Goal: Task Accomplishment & Management: Use online tool/utility

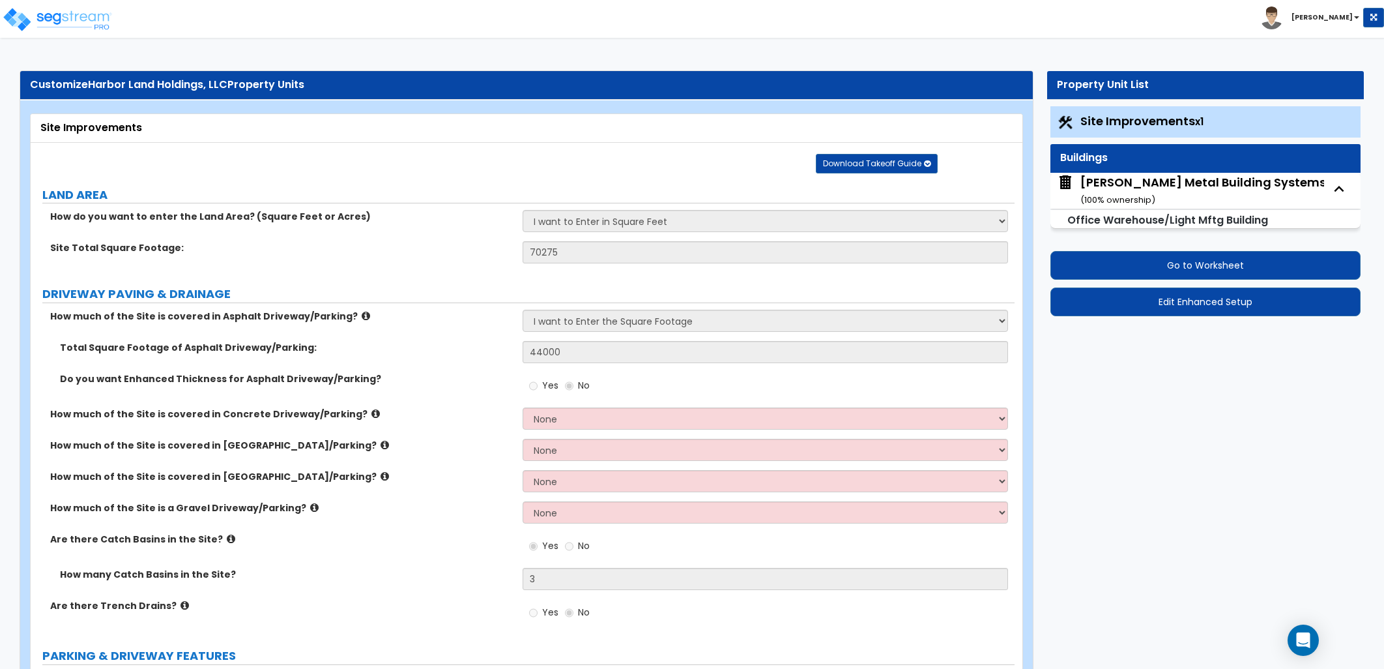
select select "2"
select select "1"
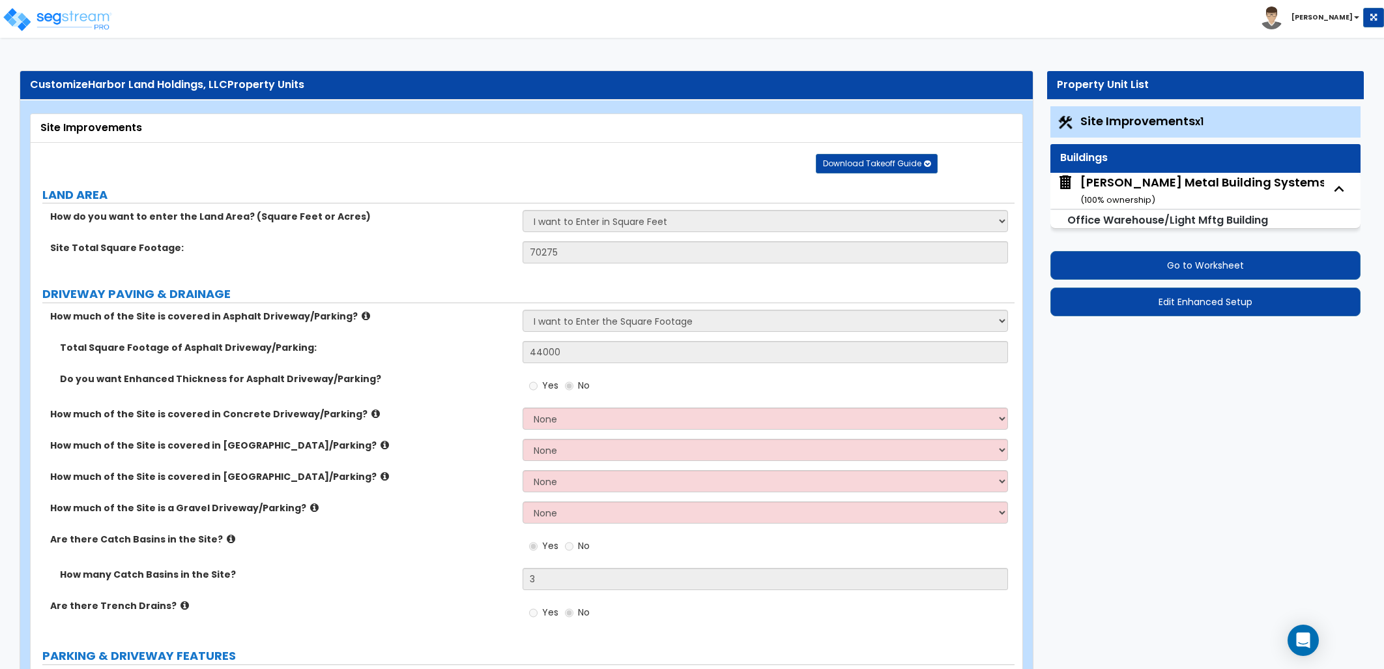
select select "2"
select select "7"
select select "1"
select select "2"
select select "1"
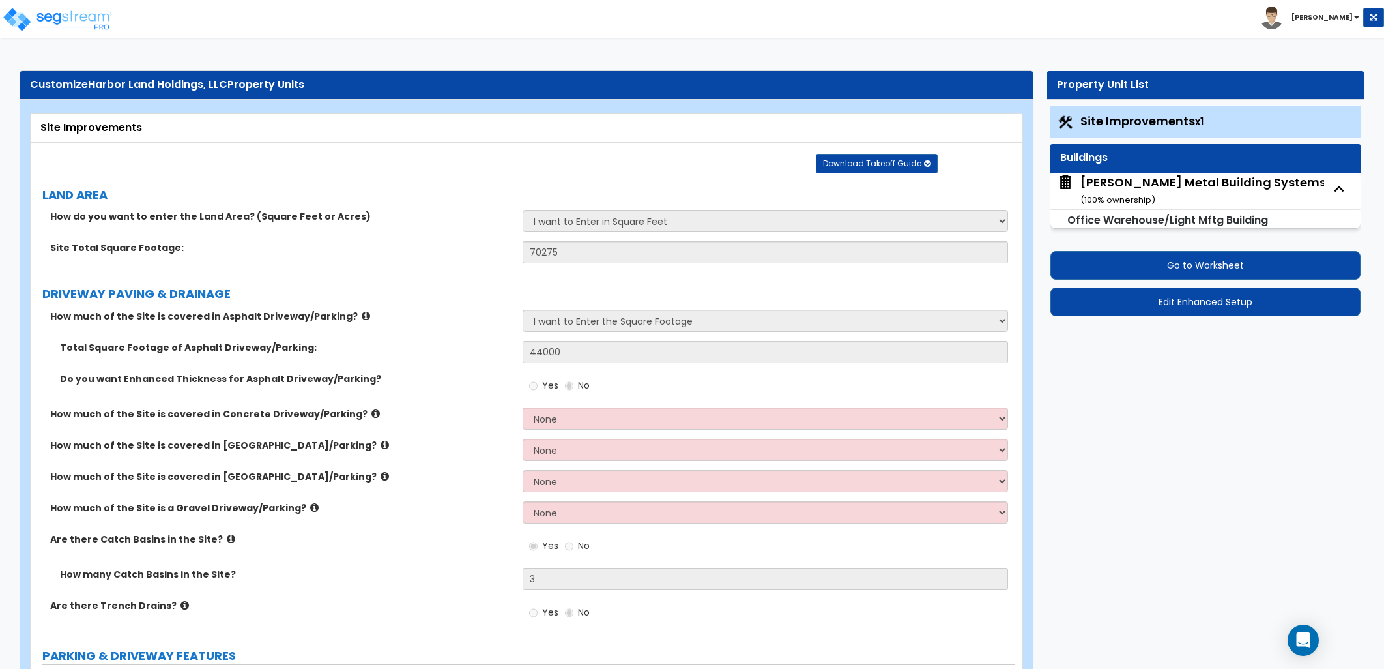
select select "3"
select select "10"
select select "7"
select select "4"
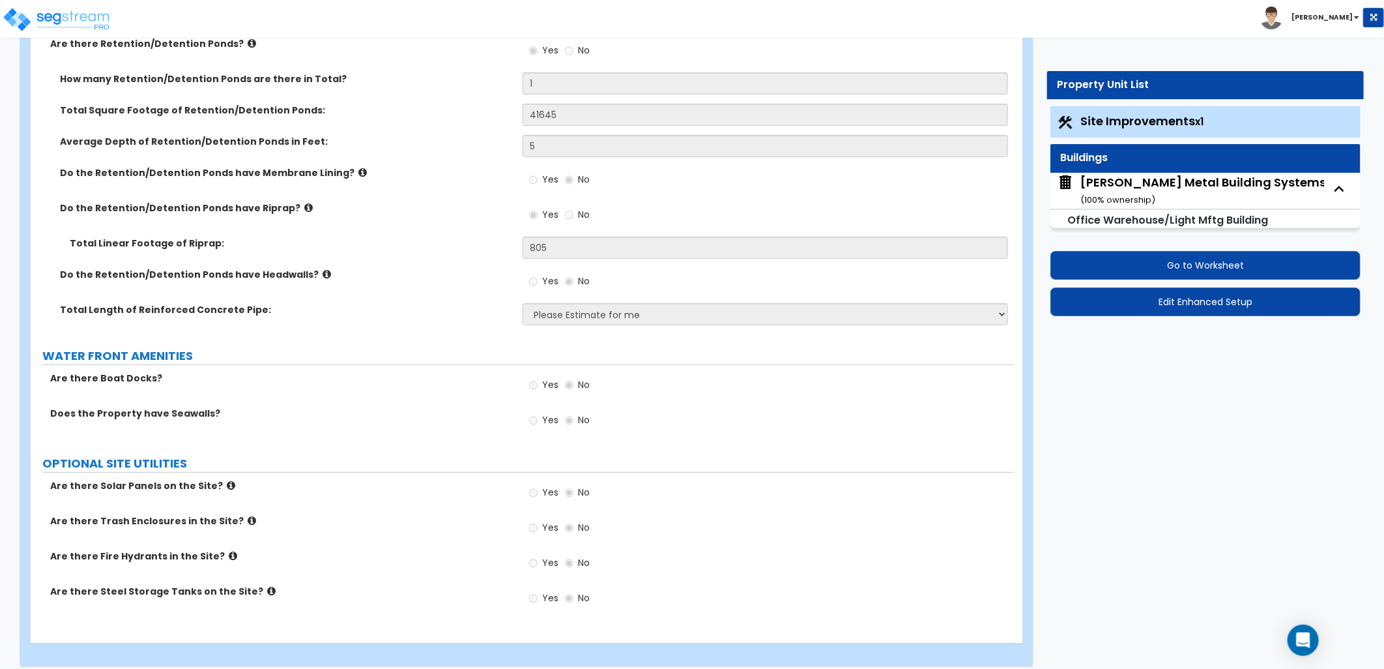
scroll to position [3198, 0]
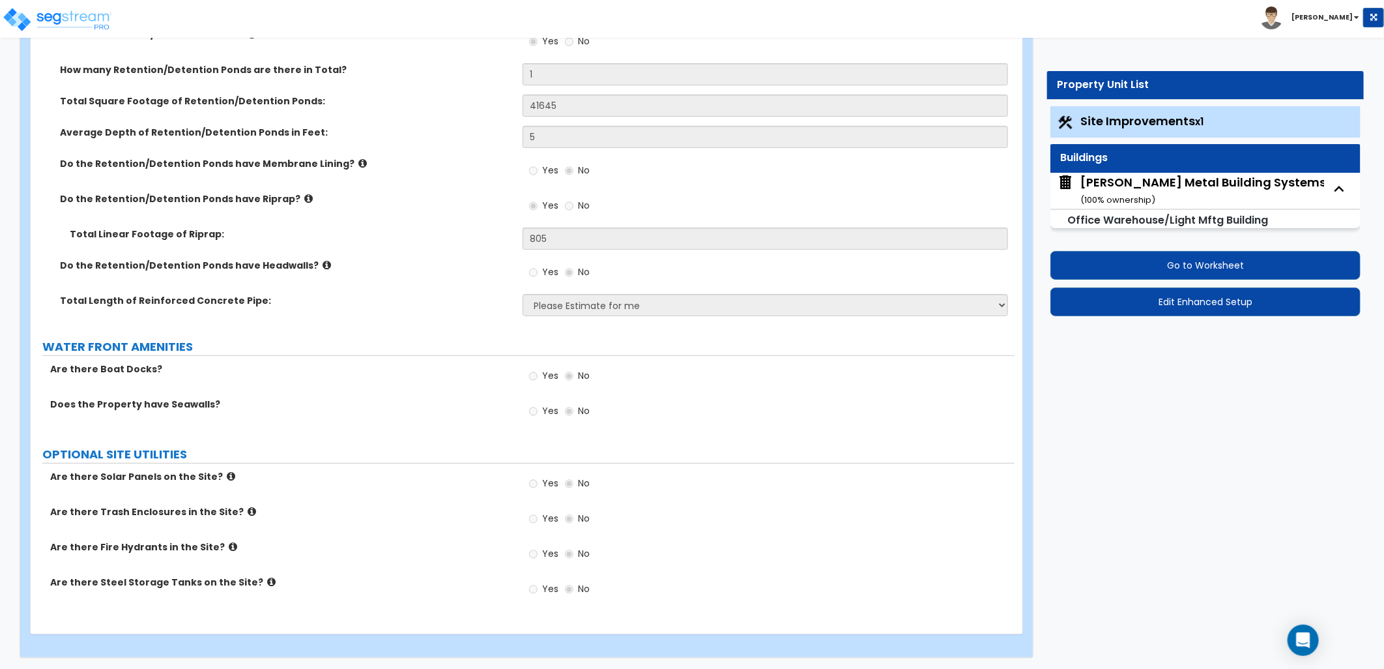
click at [1112, 190] on div "Miedema Metal Building Systems ( 100 % ownership)" at bounding box center [1203, 190] width 246 height 33
select select "1"
select select "2"
select select "1"
select select "6"
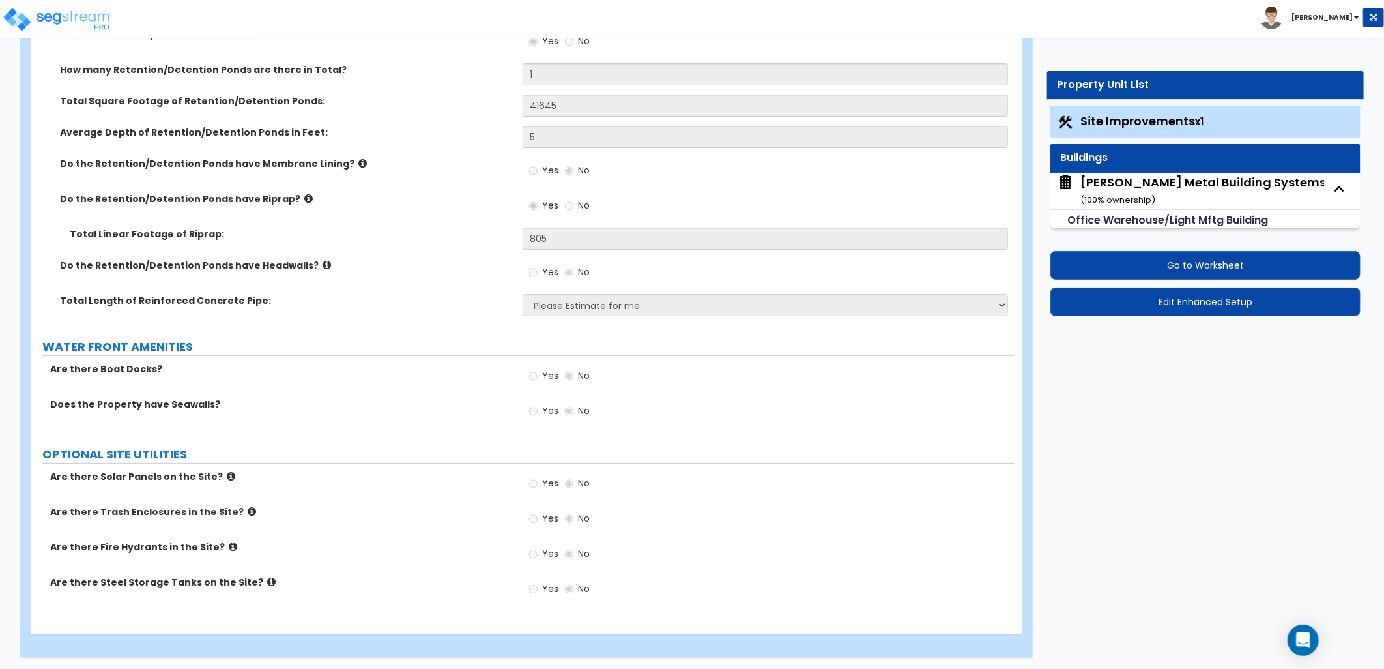
select select "3"
select select "1"
select select "2"
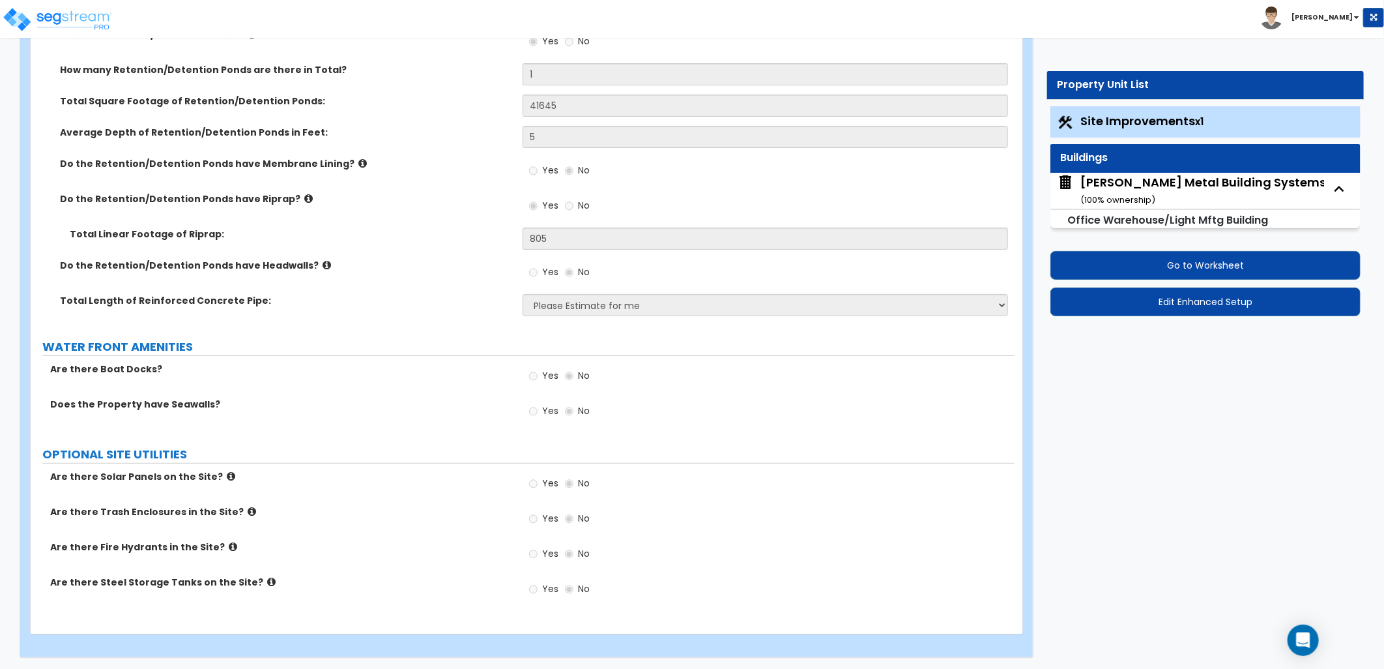
select select "2"
select select "1"
select select "2"
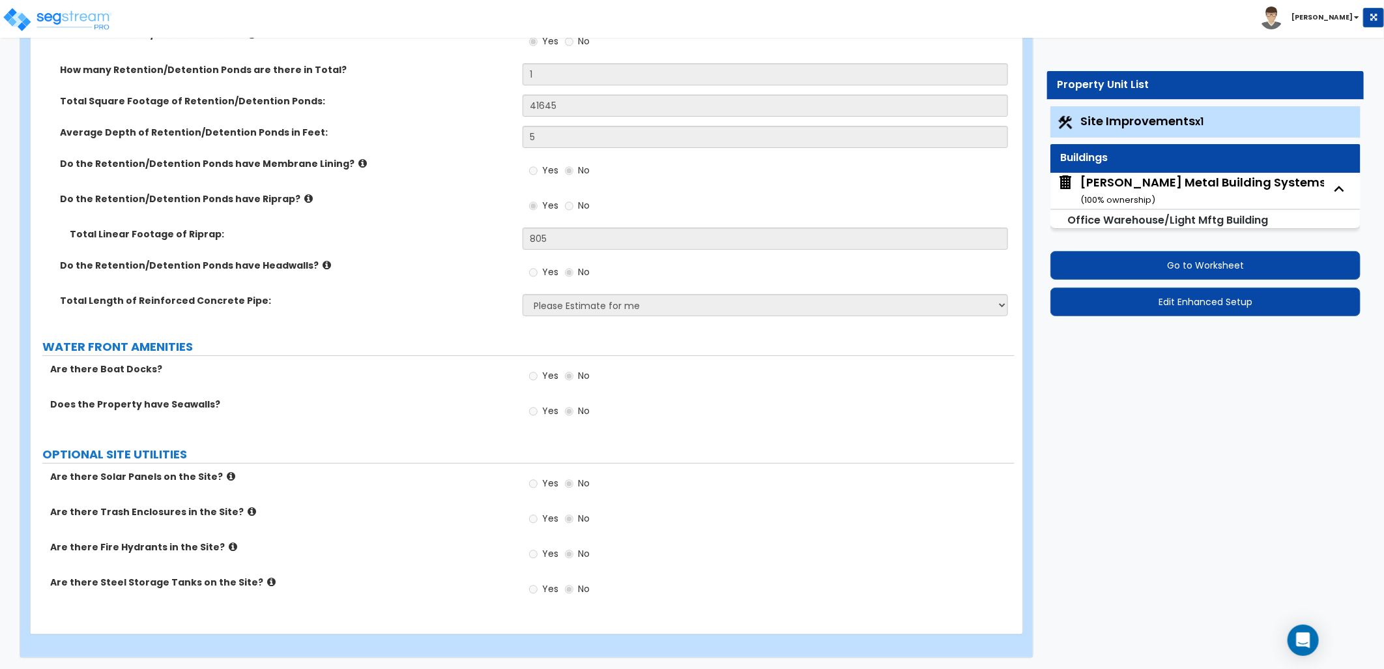
select select "1"
select select "4"
select select "1"
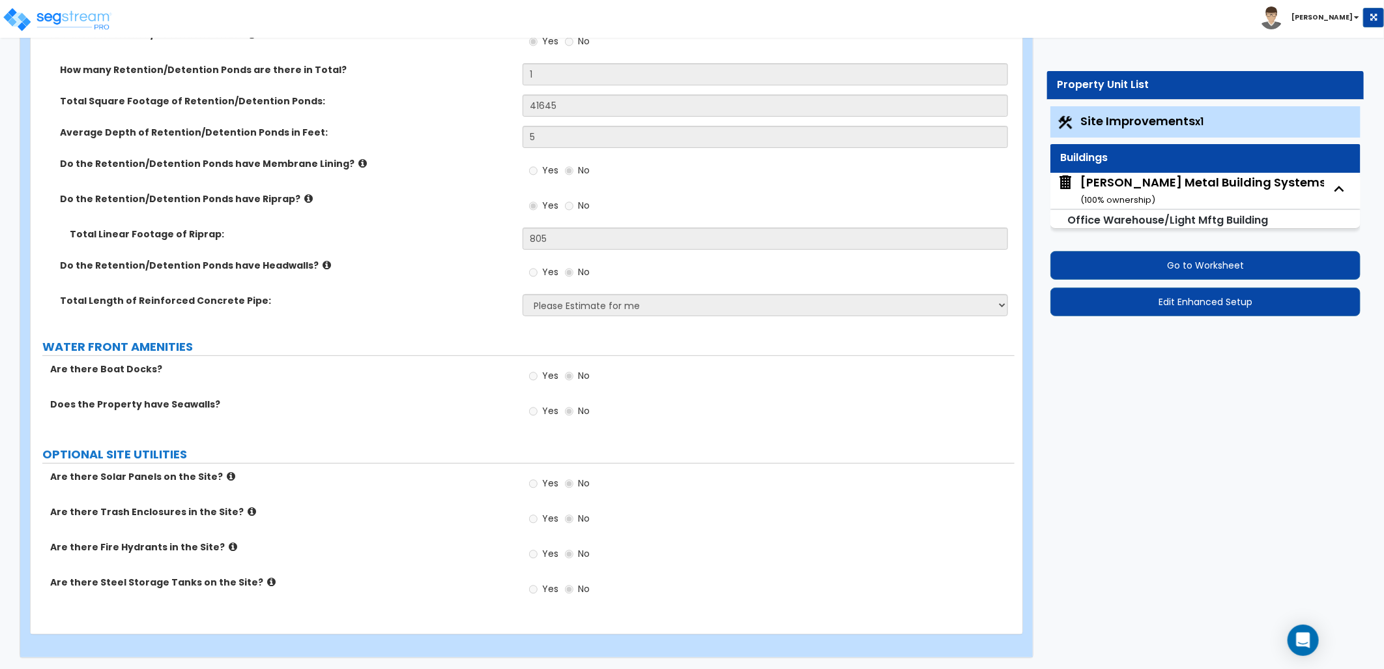
select select "1"
select select "3"
select select "2"
select select "3"
select select "2"
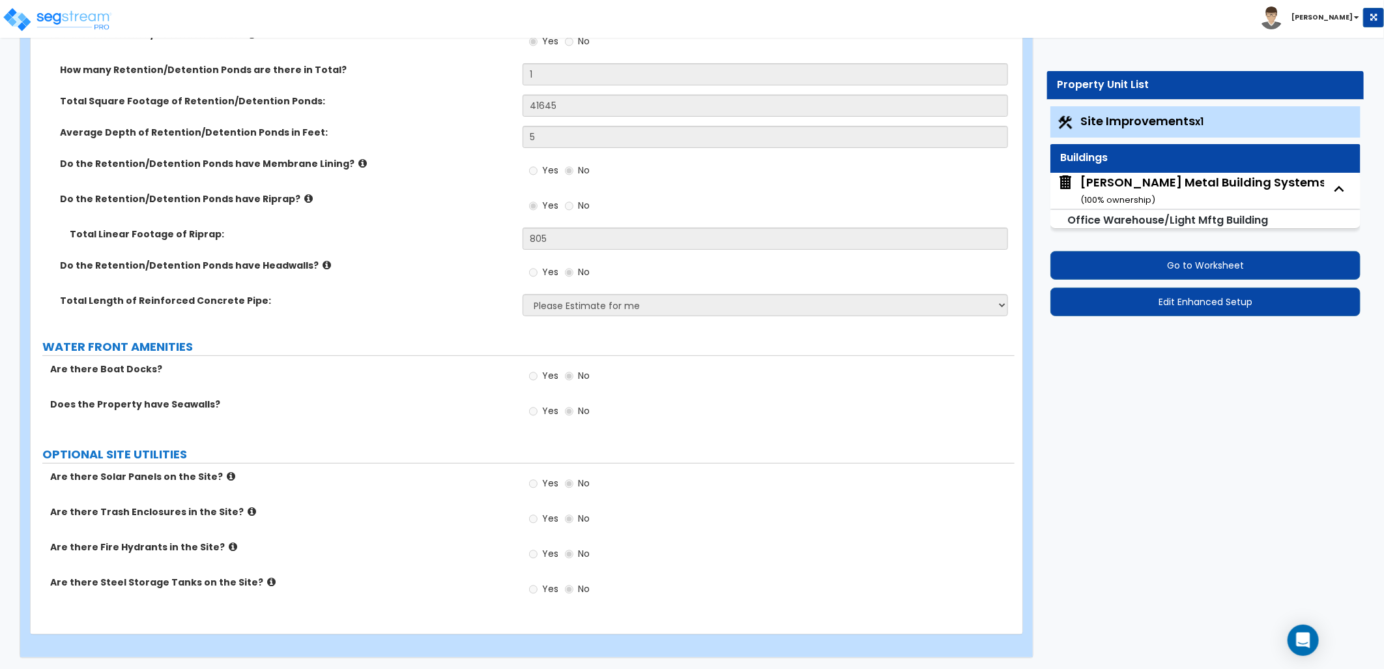
select select "1"
select select "7"
select select "1"
select select "3"
select select "1"
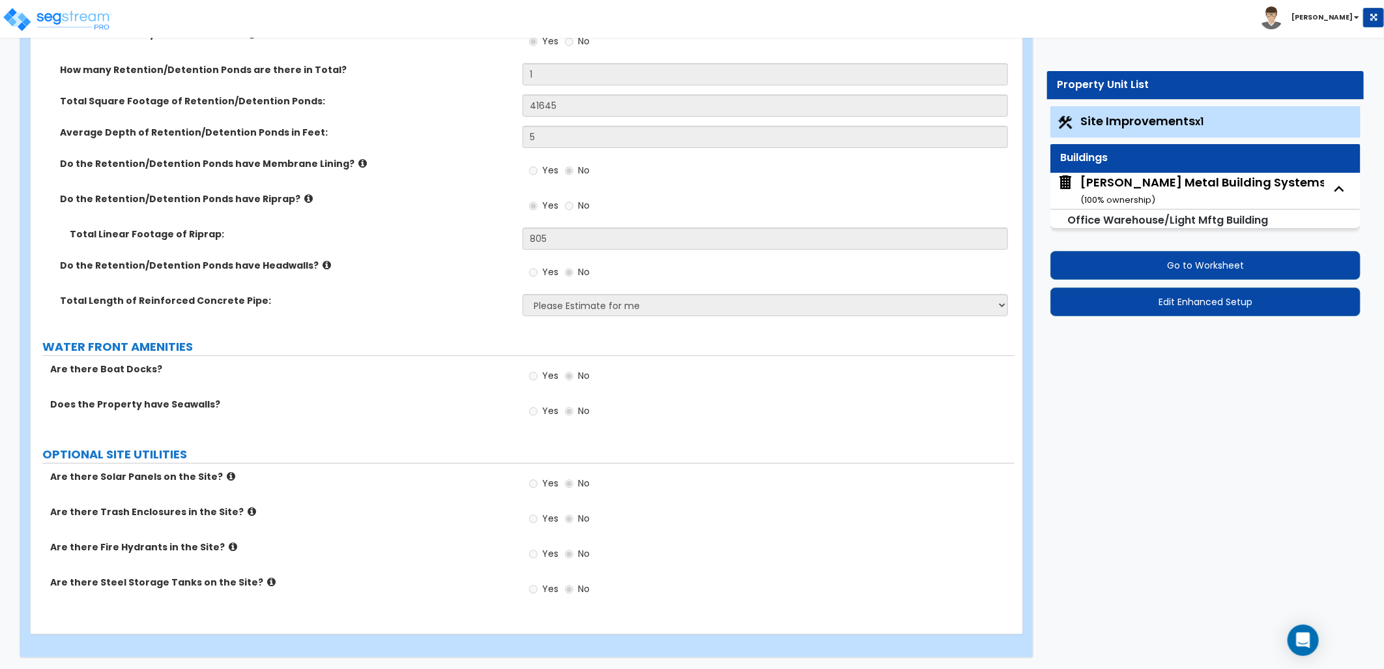
select select "1"
select select "3"
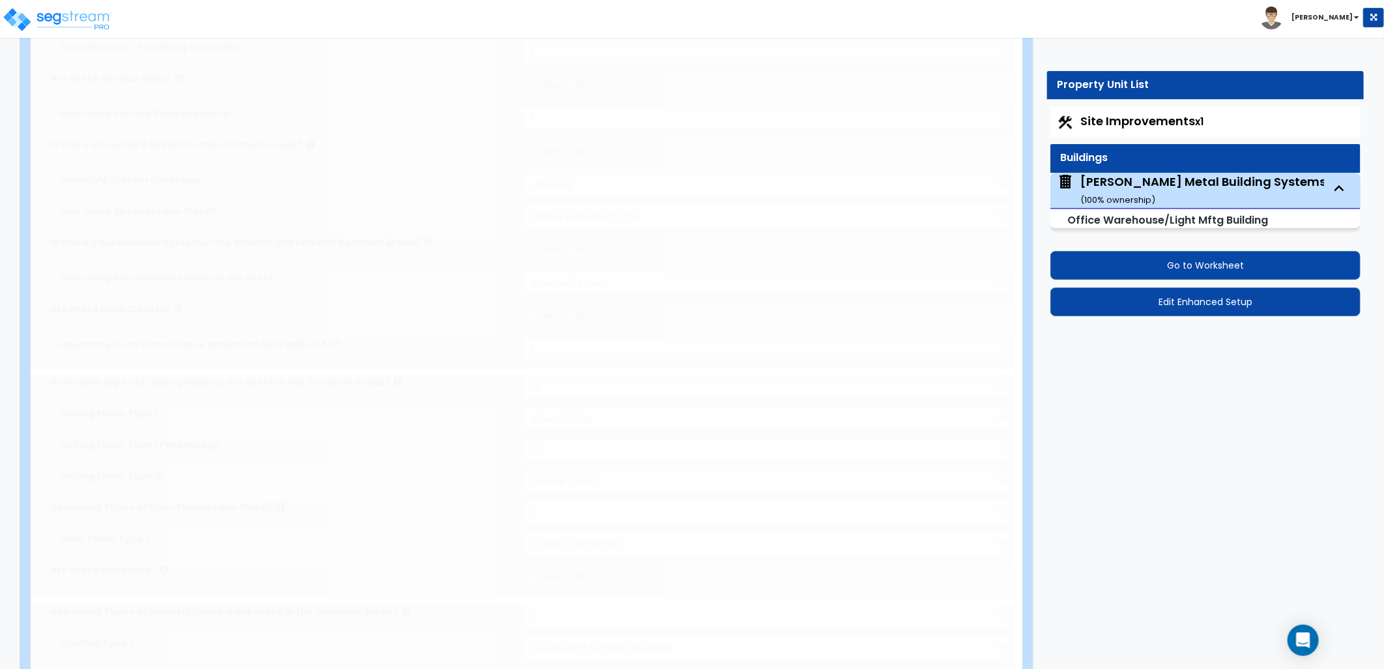
radio input "true"
select select "2"
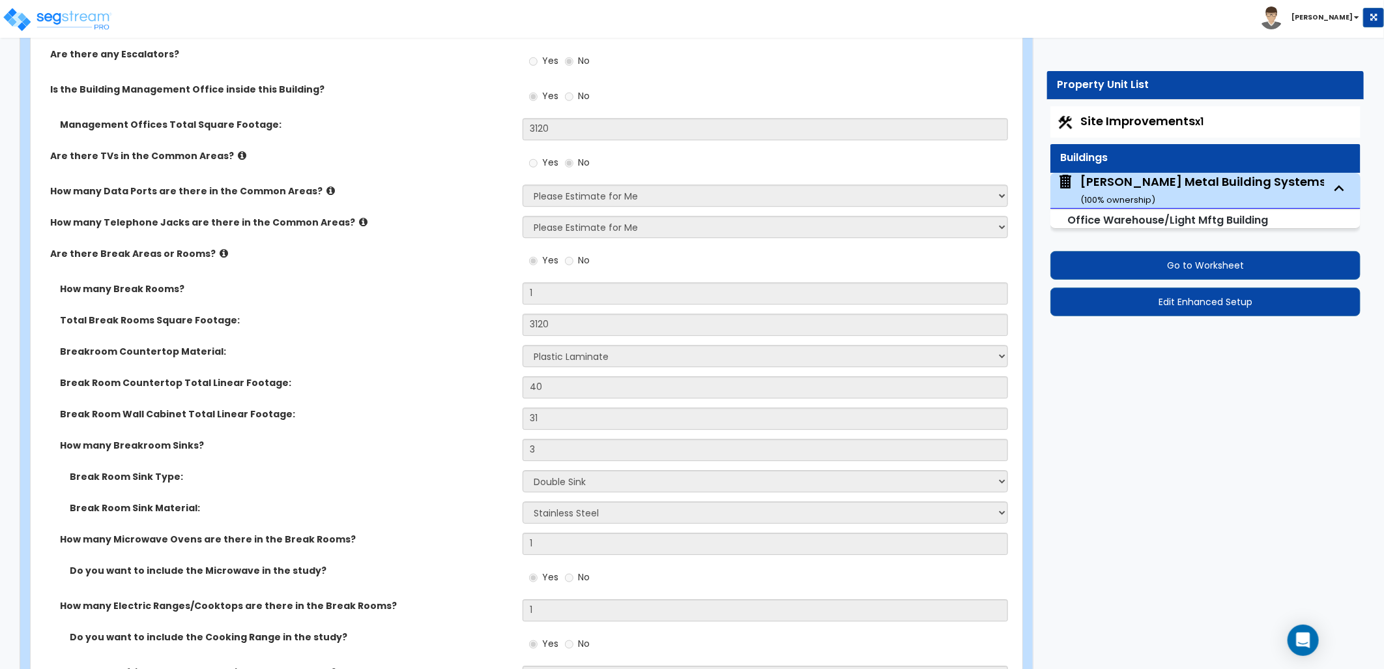
scroll to position [2316, 0]
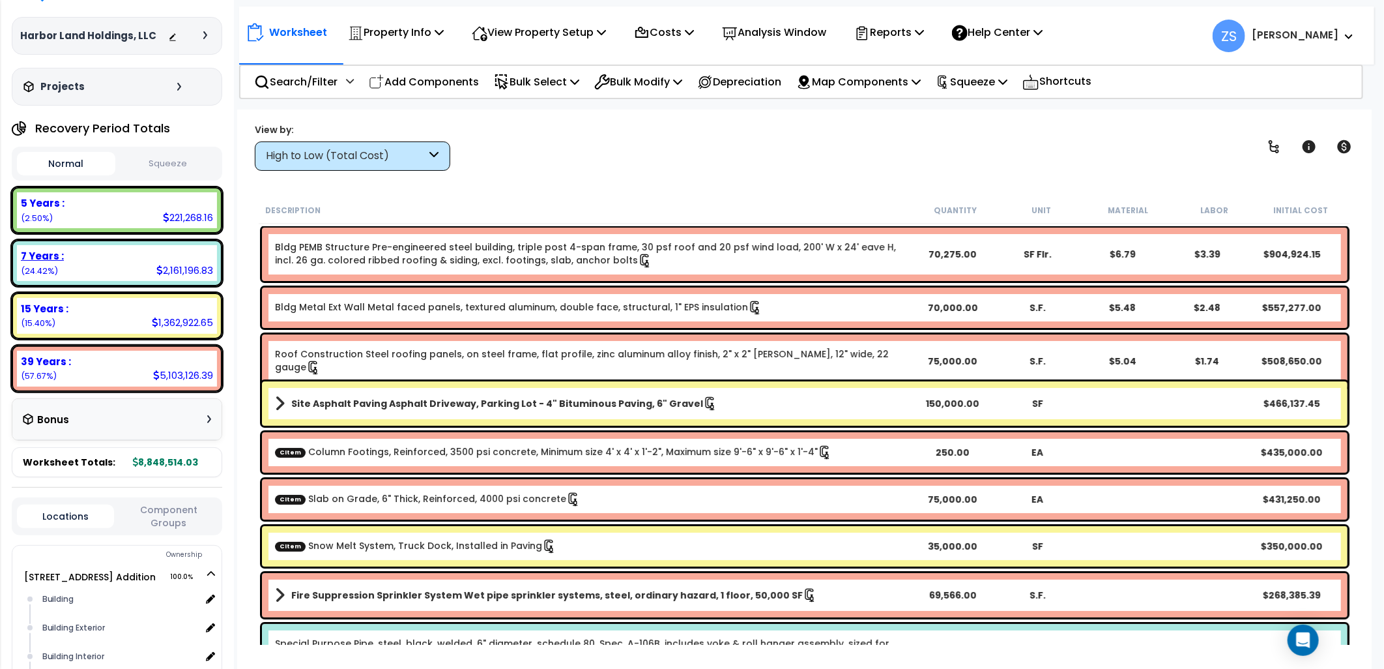
scroll to position [72, 0]
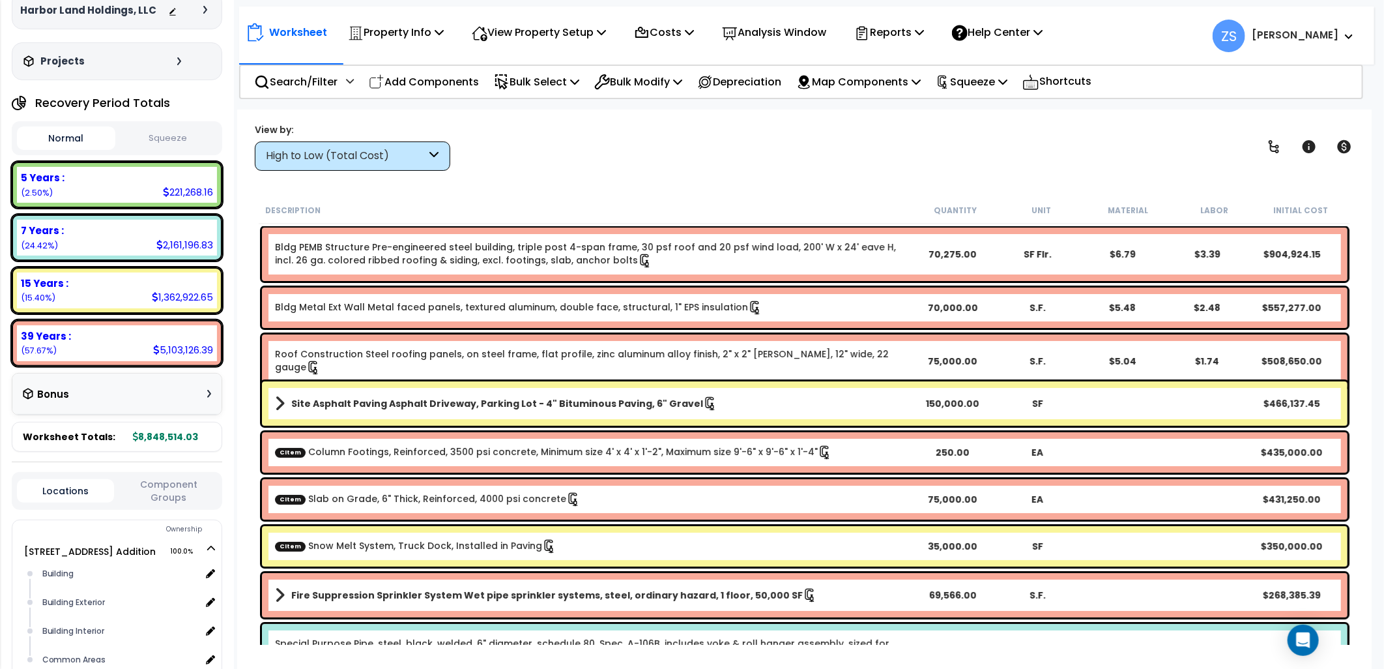
click at [154, 141] on button "Squeeze" at bounding box center [168, 138] width 98 height 23
click at [74, 142] on button "Normal" at bounding box center [66, 138] width 98 height 23
click at [151, 137] on button "Squeeze" at bounding box center [168, 138] width 98 height 23
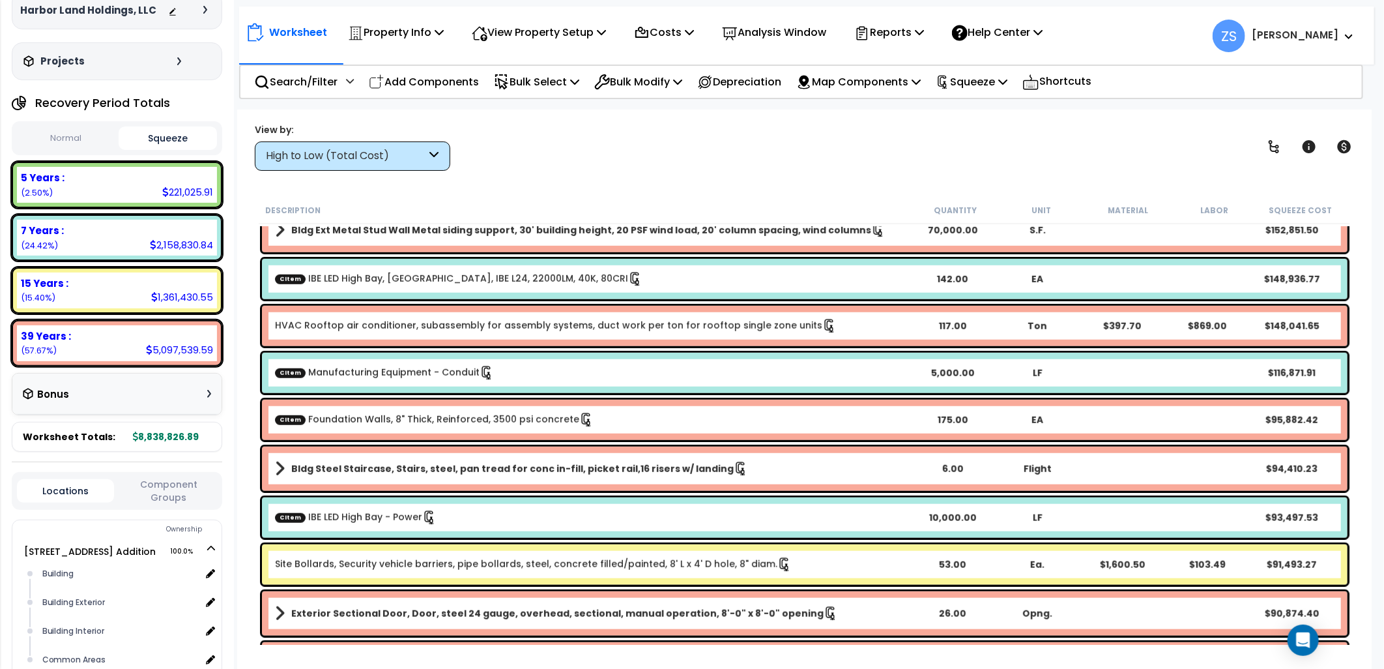
scroll to position [796, 0]
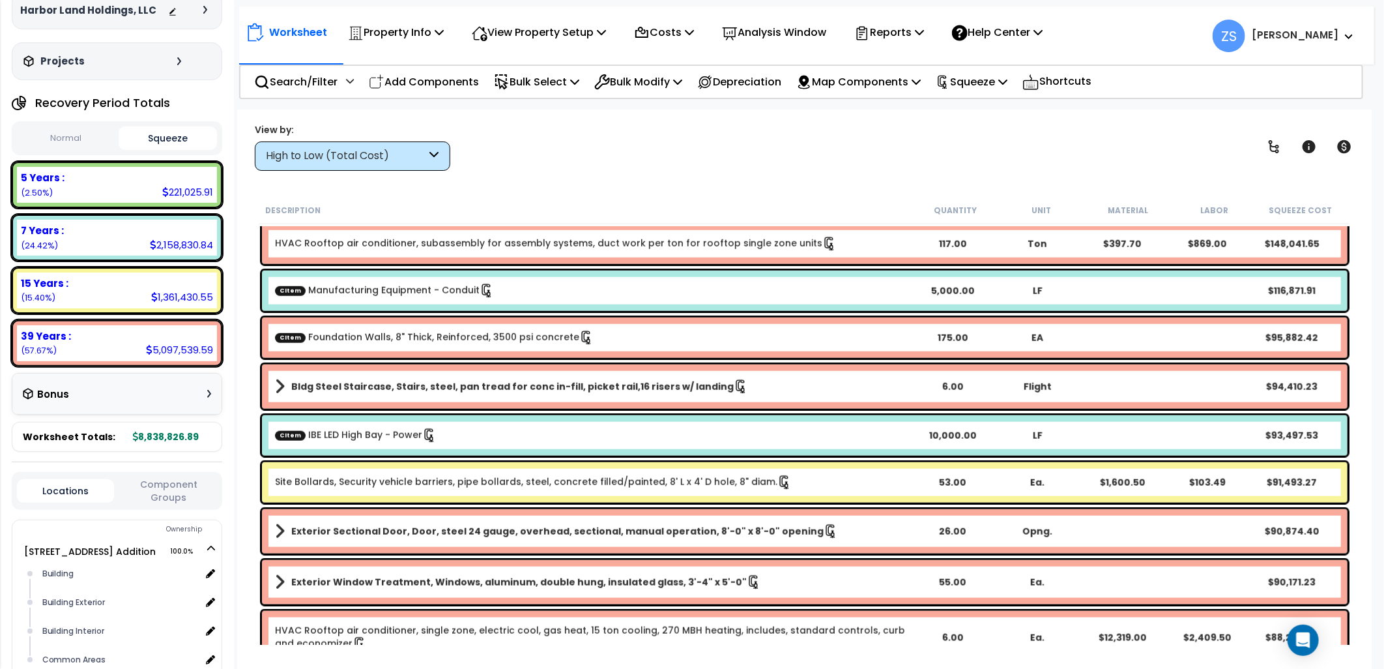
click at [397, 150] on div "High to Low (Total Cost)" at bounding box center [346, 156] width 161 height 15
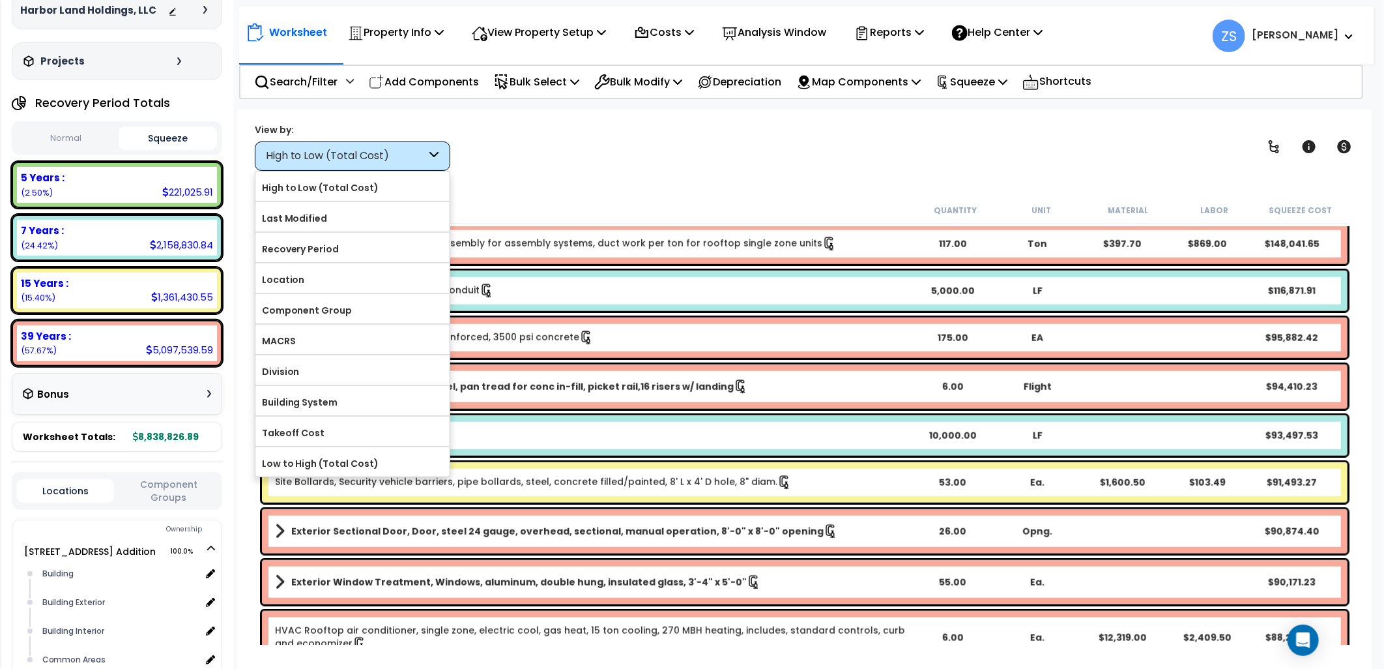
click at [343, 252] on label "Recovery Period" at bounding box center [352, 249] width 194 height 20
click at [0, 0] on input "Recovery Period" at bounding box center [0, 0] width 0 height 0
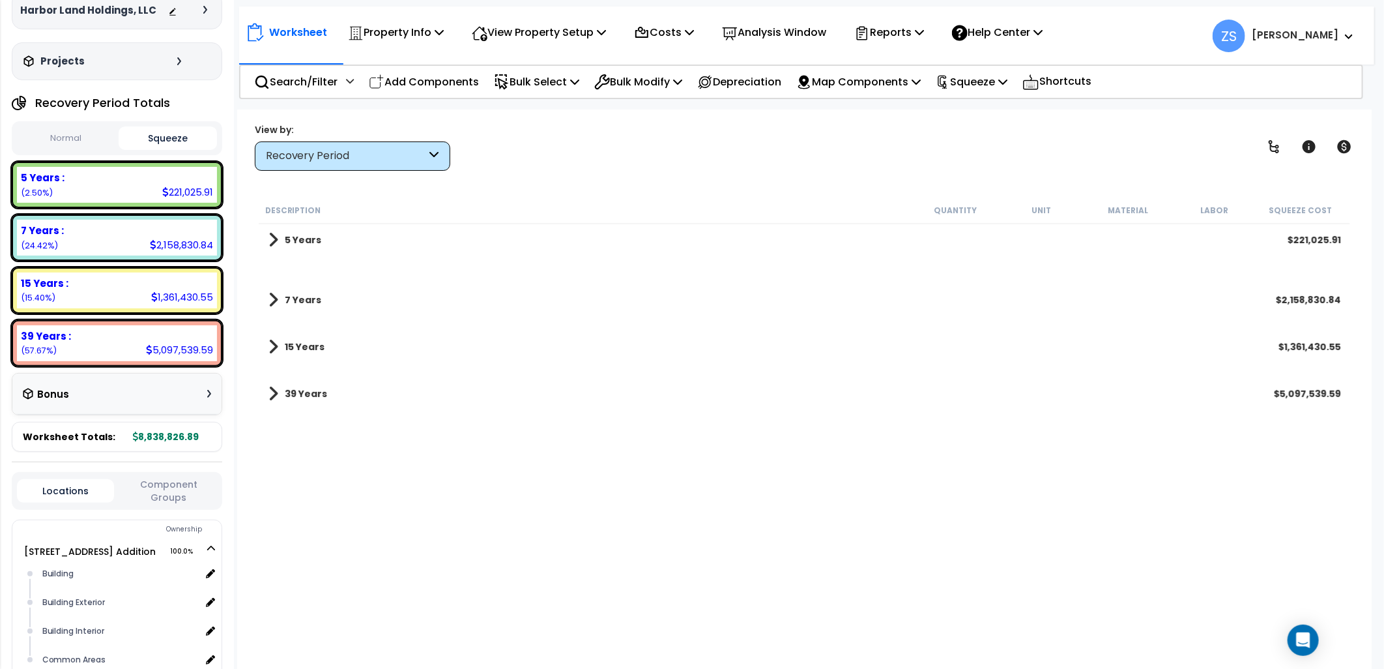
scroll to position [0, 0]
click at [612, 263] on div "5 Years $221,025.91 7 Years $2,158,830.84 15 Years $1,361,430.55 39 Years $5,09…" at bounding box center [805, 326] width 1092 height 205
click at [444, 248] on div "5 Years $221,025.91" at bounding box center [805, 239] width 1086 height 31
click at [300, 235] on link "5 Years" at bounding box center [294, 240] width 53 height 18
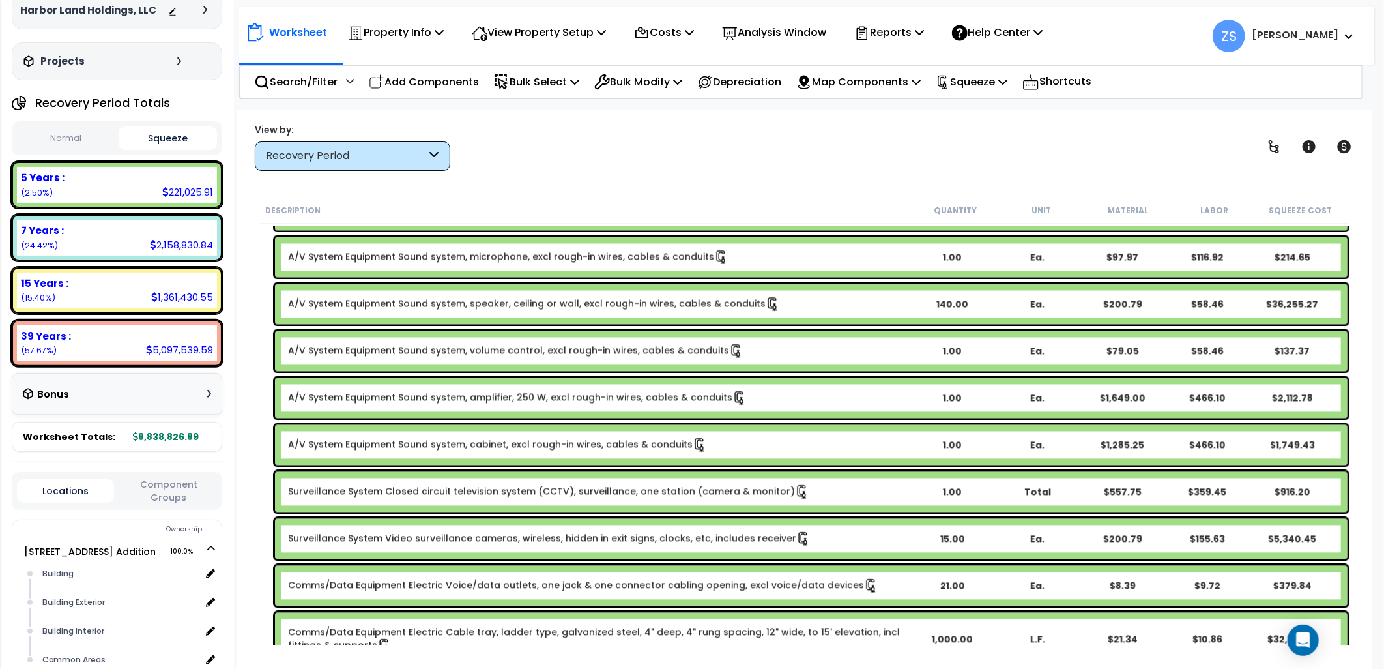
scroll to position [1779, 0]
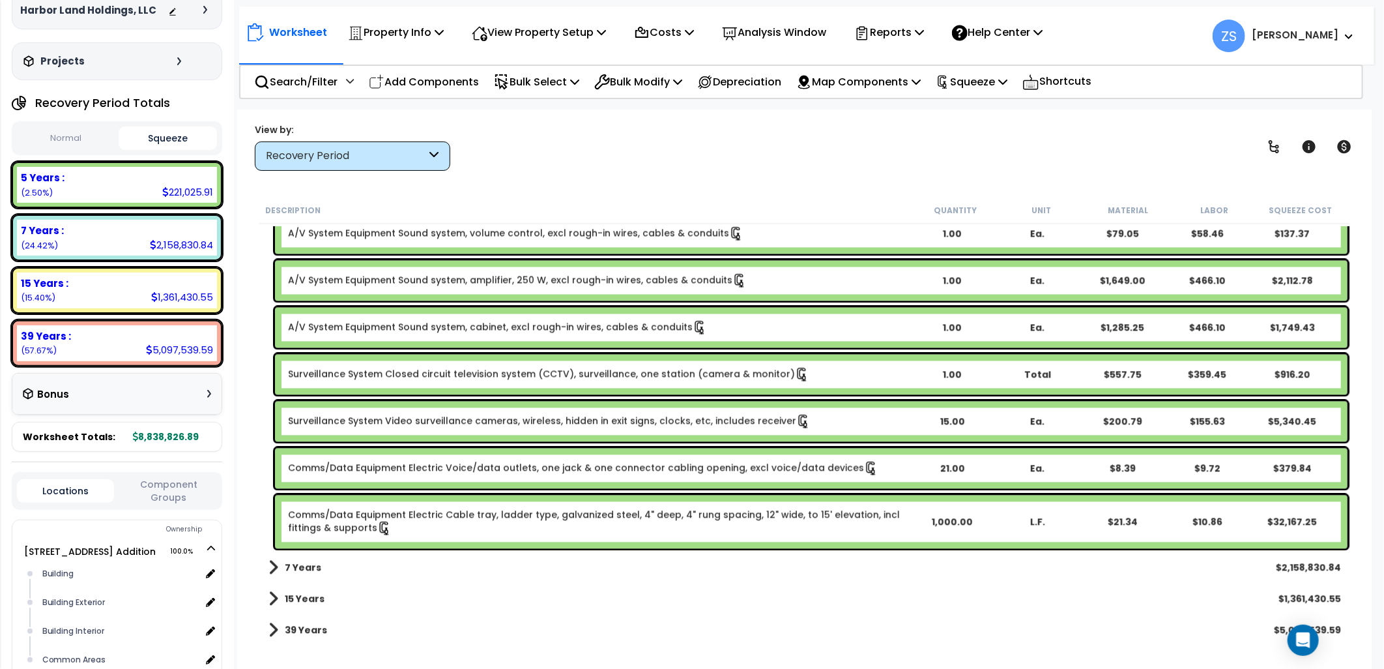
drag, startPoint x: 297, startPoint y: 571, endPoint x: 300, endPoint y: 562, distance: 8.9
click at [298, 569] on b "7 Years" at bounding box center [303, 567] width 36 height 13
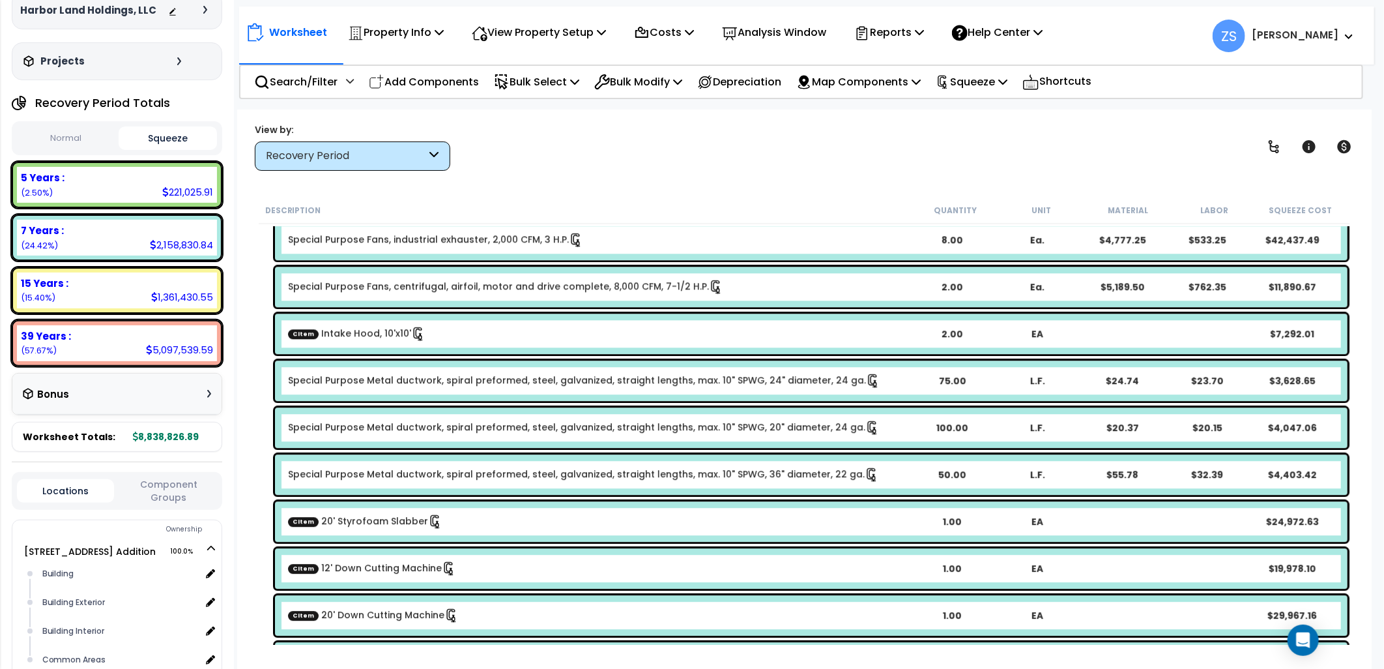
scroll to position [1996, 0]
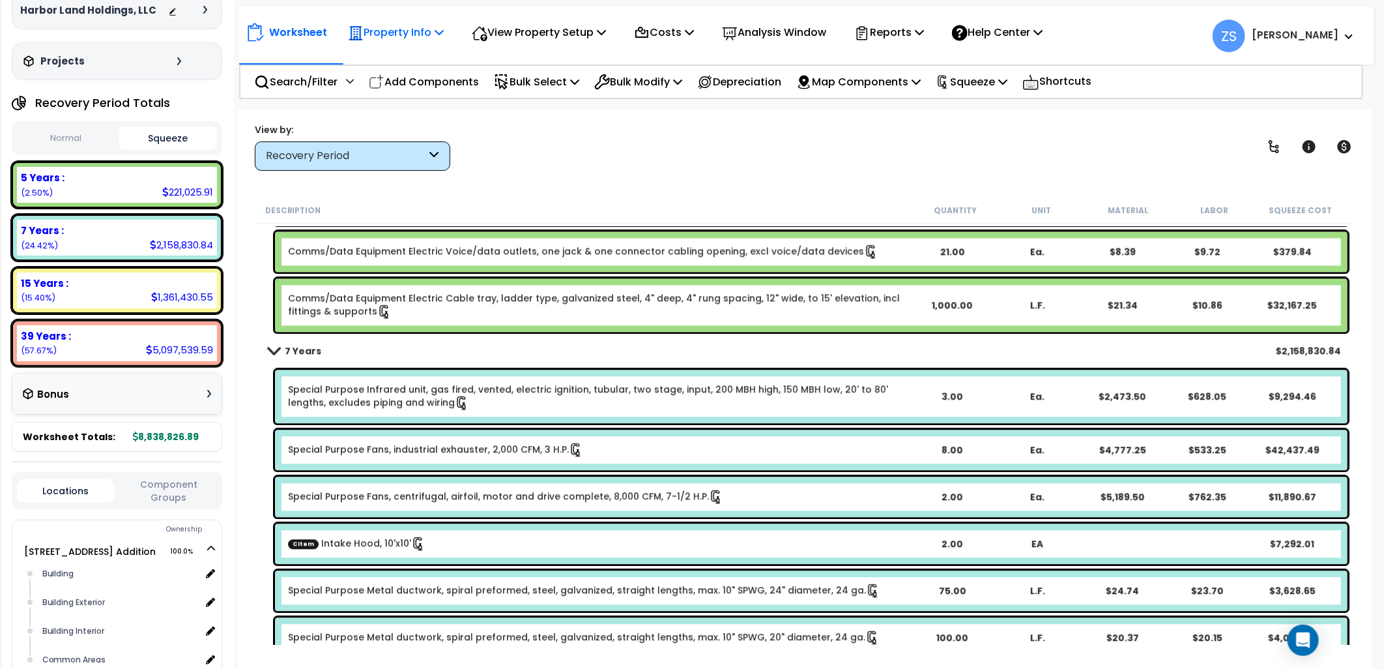
click at [444, 27] on icon at bounding box center [439, 32] width 9 height 10
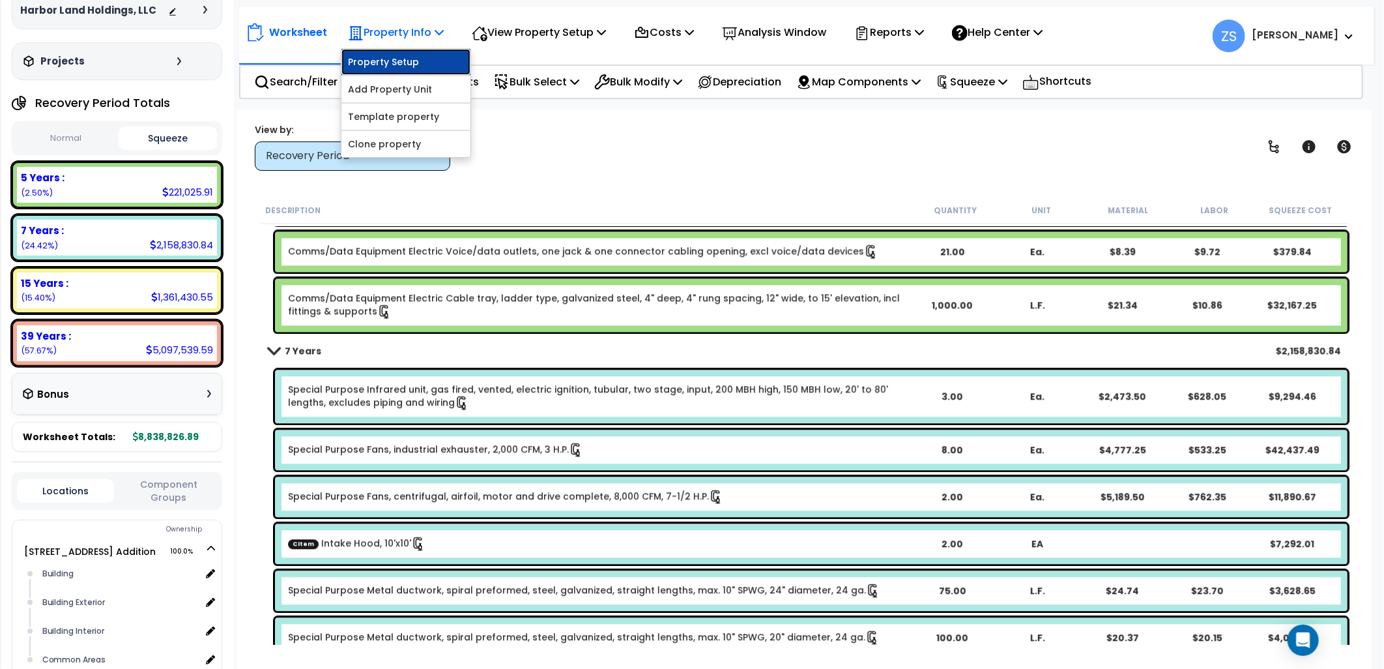
click at [418, 61] on link "Property Setup" at bounding box center [405, 62] width 129 height 26
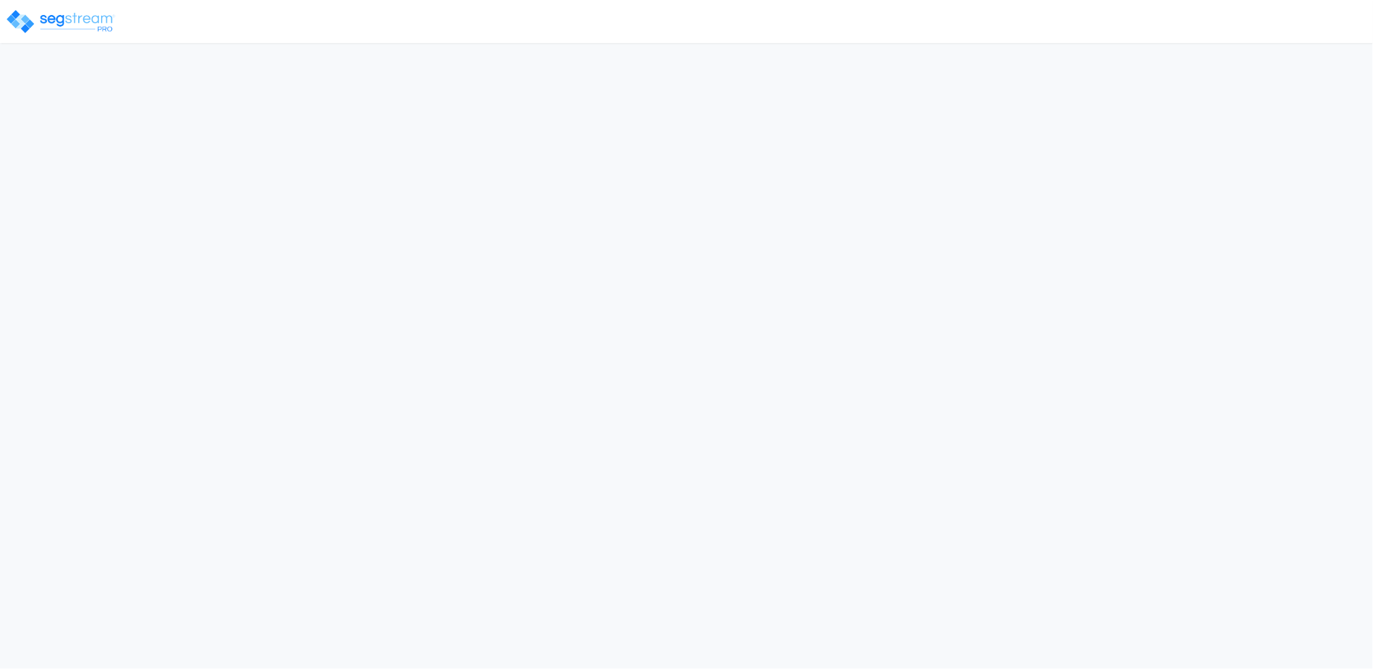
select select "2024"
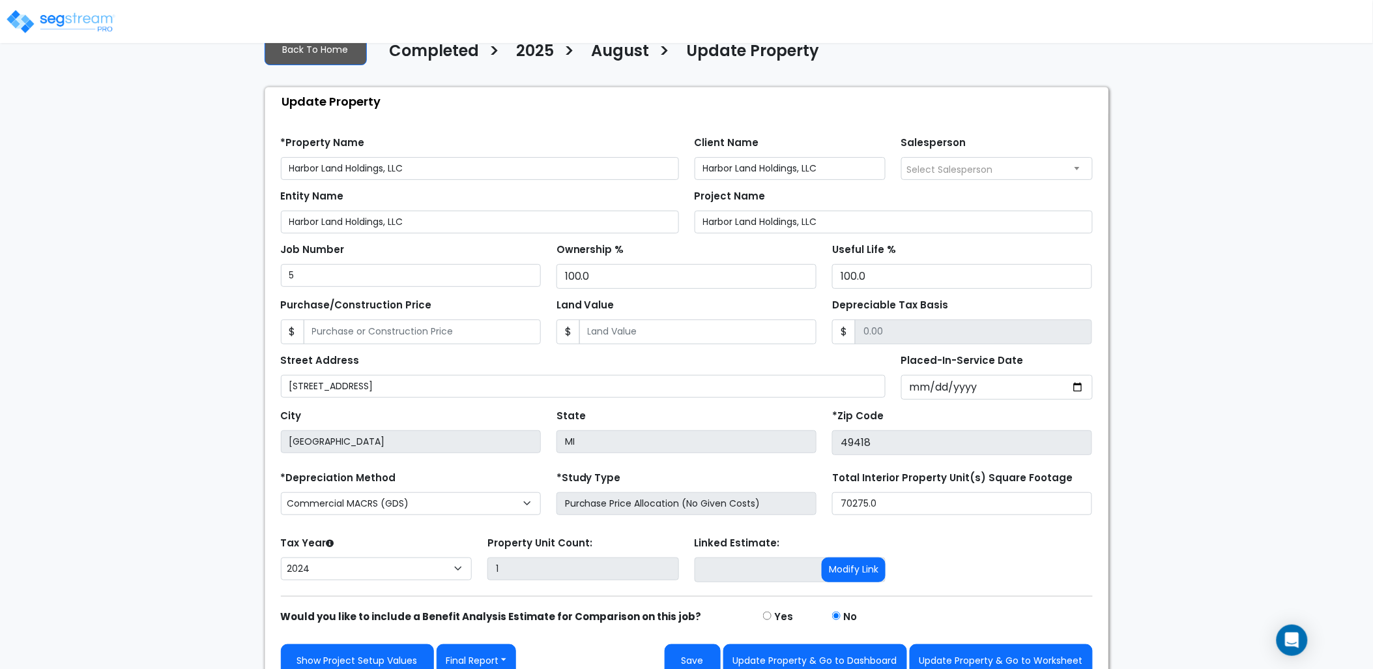
scroll to position [54, 0]
